Goal: Information Seeking & Learning: Learn about a topic

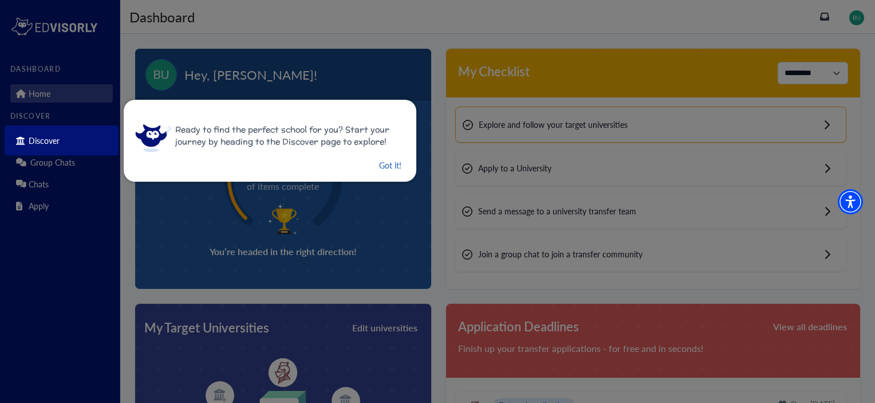
click at [387, 164] on button "Got it!" at bounding box center [390, 165] width 25 height 14
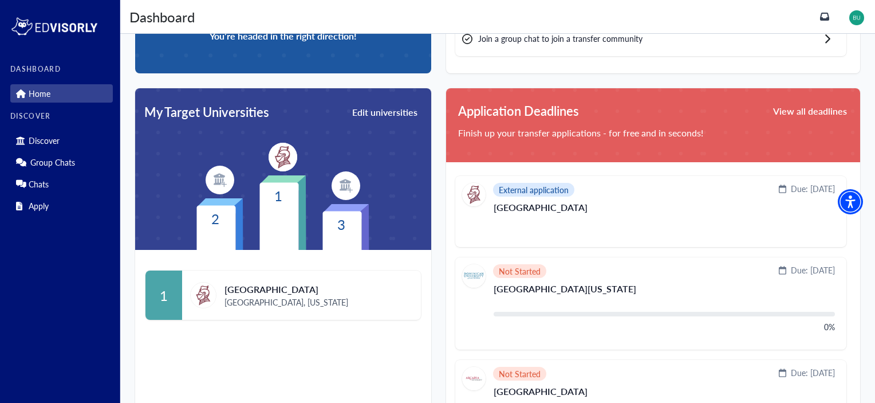
scroll to position [229, 0]
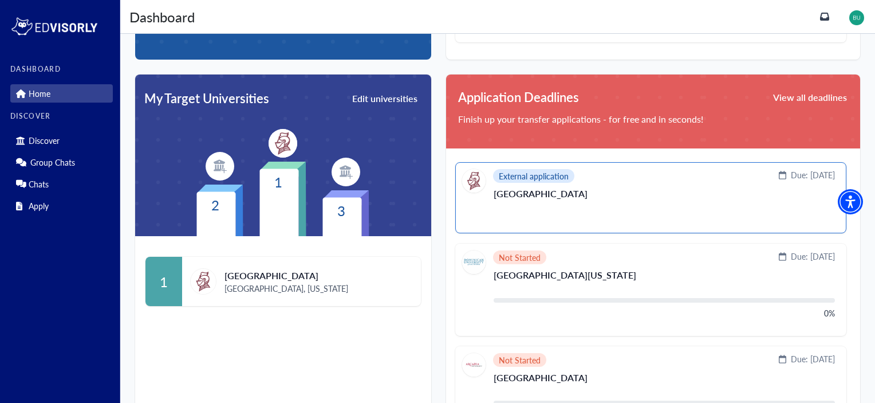
click at [557, 200] on p "Bellarmine University" at bounding box center [664, 198] width 341 height 18
